Goal: Navigation & Orientation: Find specific page/section

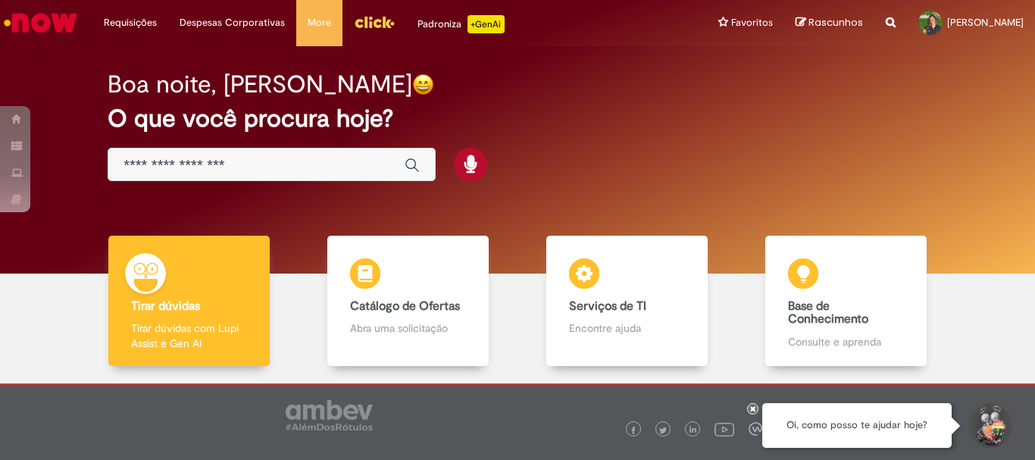
scroll to position [74, 0]
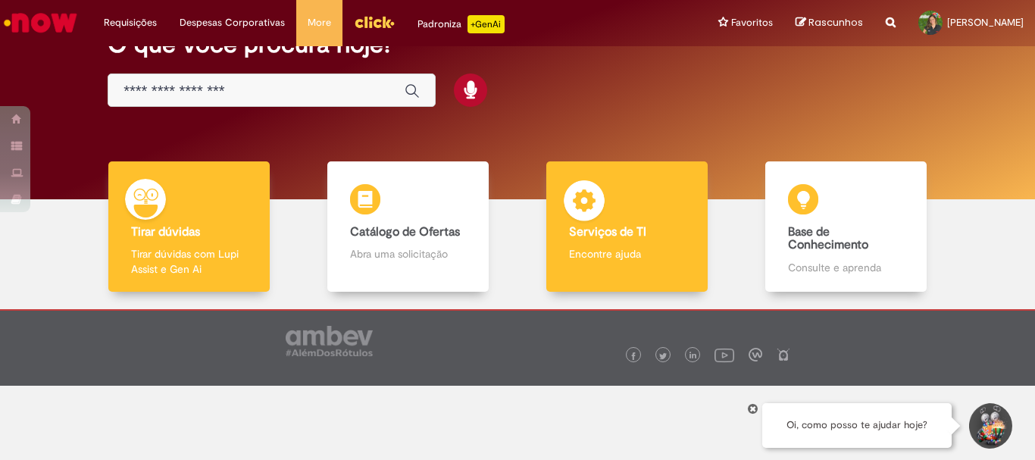
click at [606, 218] on div "Serviços de TI Serviços de TI Encontre ajuda" at bounding box center [626, 226] width 161 height 131
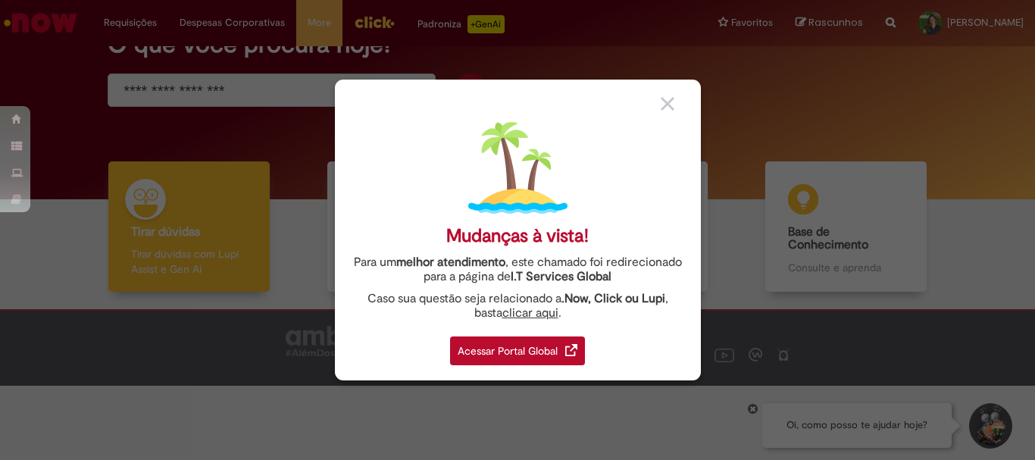
click at [512, 352] on div "Acessar Portal Global" at bounding box center [517, 351] width 135 height 29
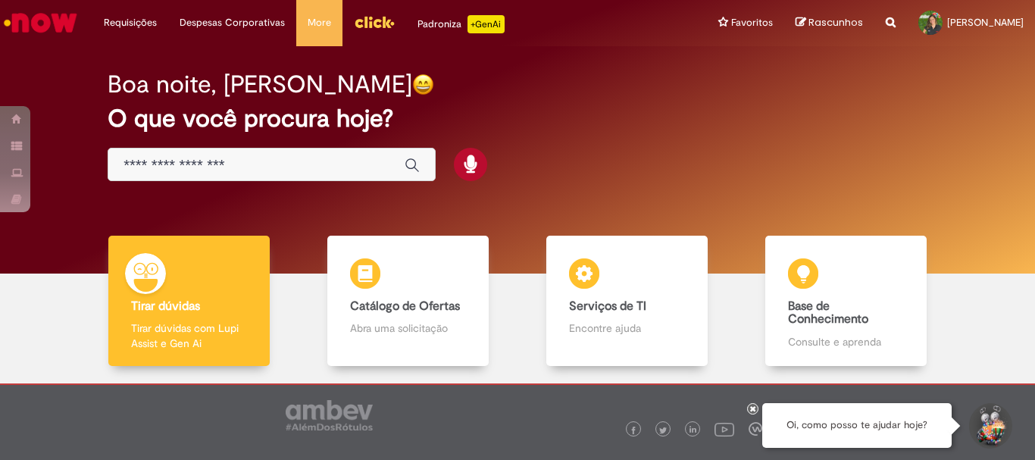
click at [380, 27] on img "Menu Cabeçalho" at bounding box center [374, 22] width 41 height 23
click at [53, 28] on img "Ir para a Homepage" at bounding box center [41, 23] width 78 height 30
click at [365, 18] on img "Menu Cabeçalho" at bounding box center [374, 22] width 41 height 23
